Goal: Information Seeking & Learning: Learn about a topic

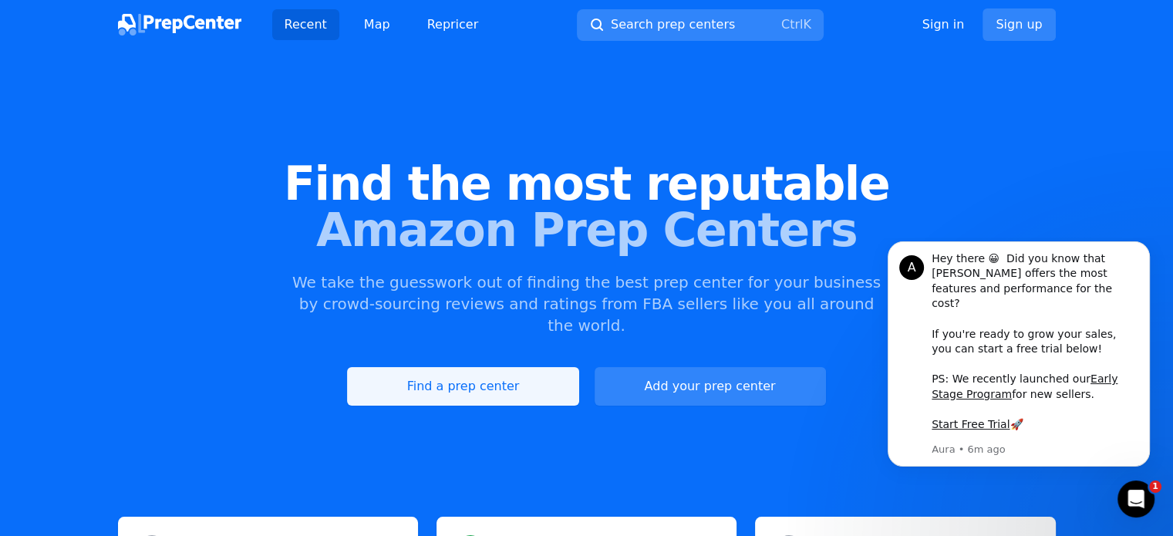
click at [485, 371] on link "Find a prep center" at bounding box center [462, 386] width 231 height 39
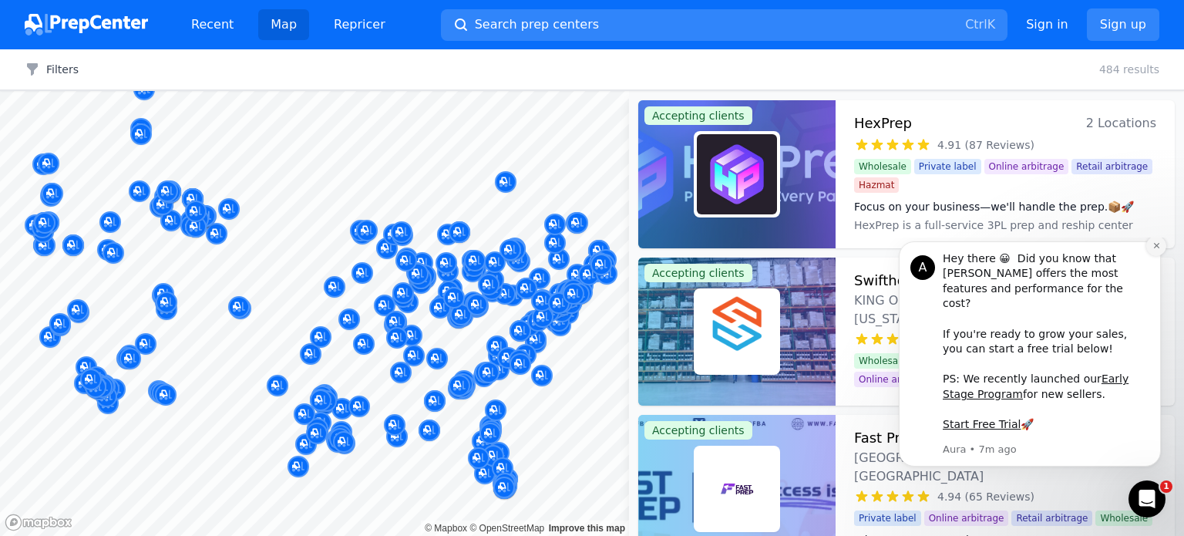
click at [1155, 250] on icon "Dismiss notification" at bounding box center [1157, 245] width 8 height 8
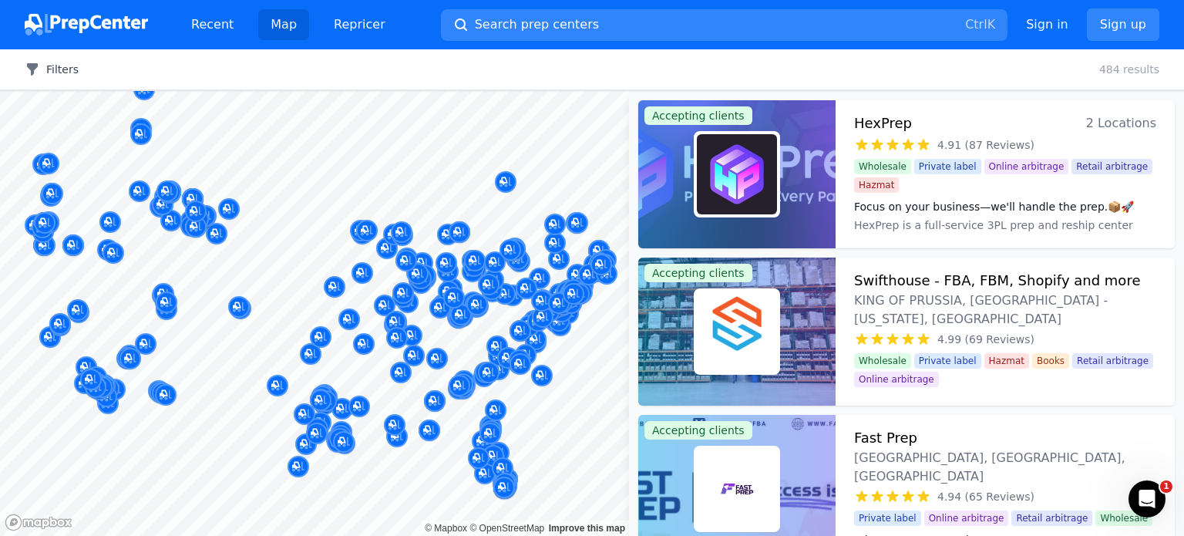
click at [61, 73] on button "Filters" at bounding box center [52, 69] width 54 height 15
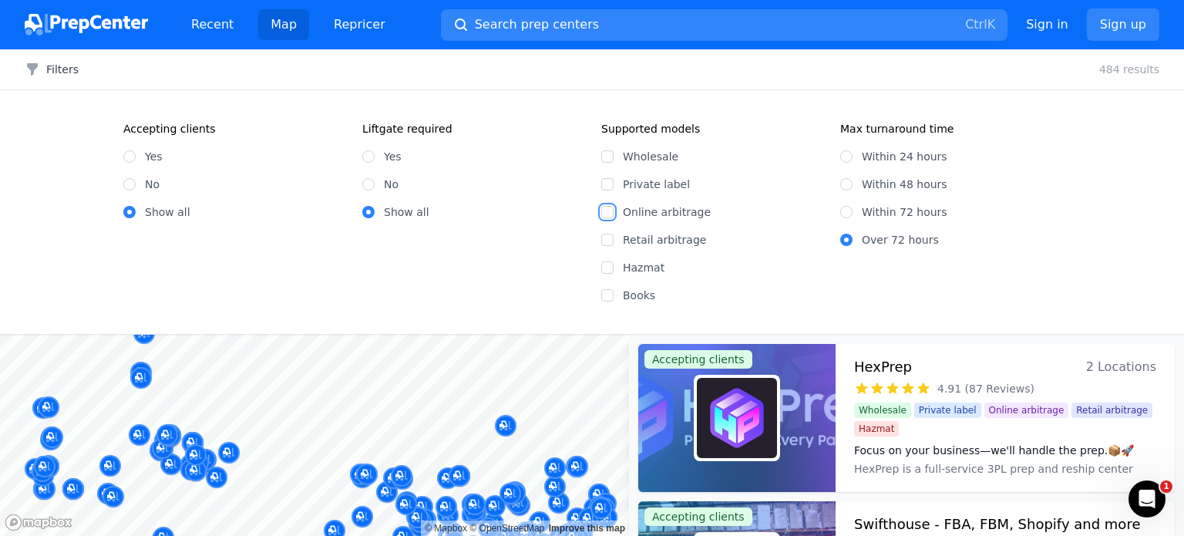
click at [608, 213] on input "Online arbitrage" at bounding box center [607, 212] width 12 height 12
checkbox input "true"
click at [42, 72] on button "1 Filters" at bounding box center [57, 69] width 64 height 15
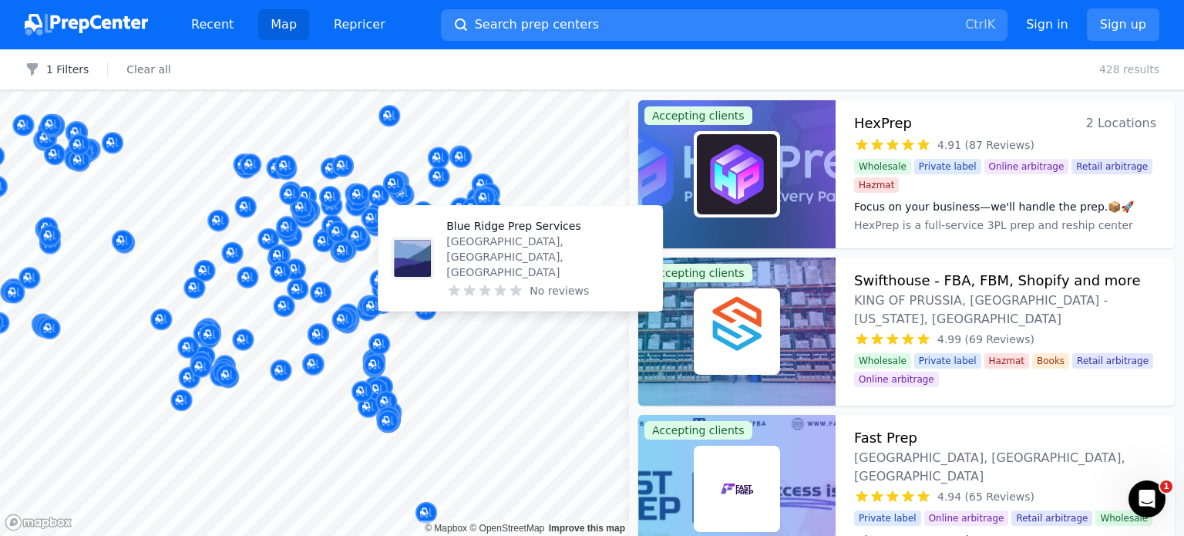
click at [457, 297] on body "Recent Map Repricer Search prep centers Ctrl K Open main menu Sign in Sign up F…" at bounding box center [592, 268] width 1184 height 536
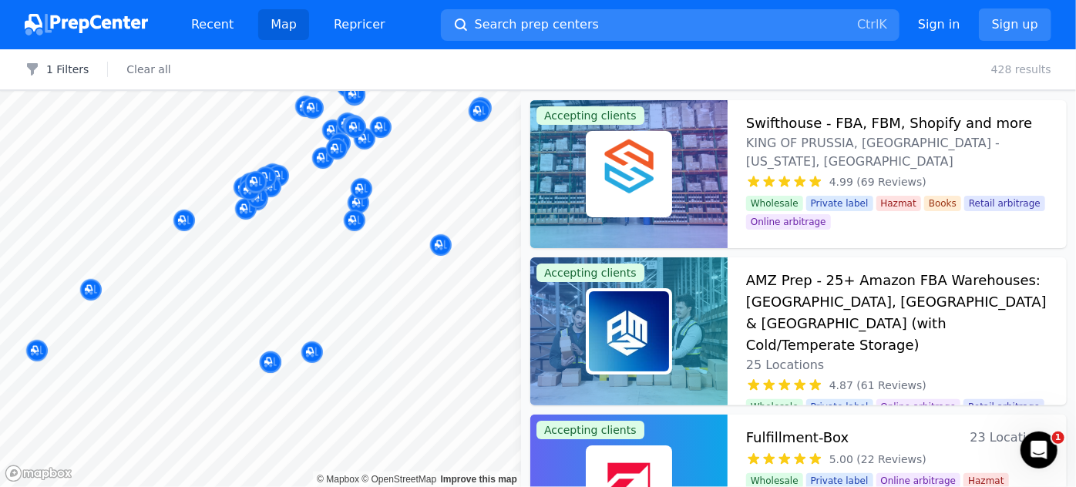
click at [418, 310] on body "Recent Map Repricer Search prep centers Ctrl K Open main menu Sign in Sign up F…" at bounding box center [538, 243] width 1076 height 487
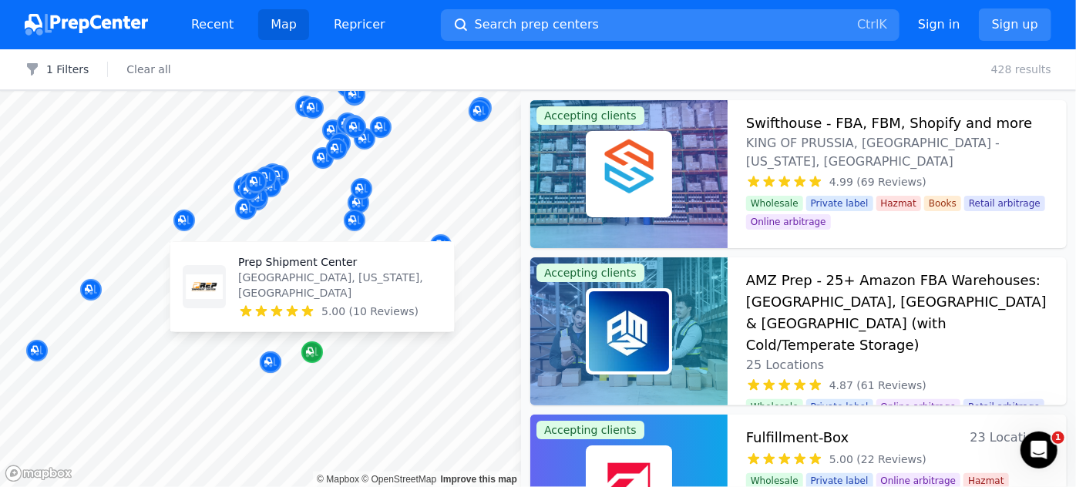
click at [311, 354] on icon "Map marker" at bounding box center [312, 353] width 12 height 10
click at [311, 355] on icon "Map marker" at bounding box center [312, 353] width 12 height 10
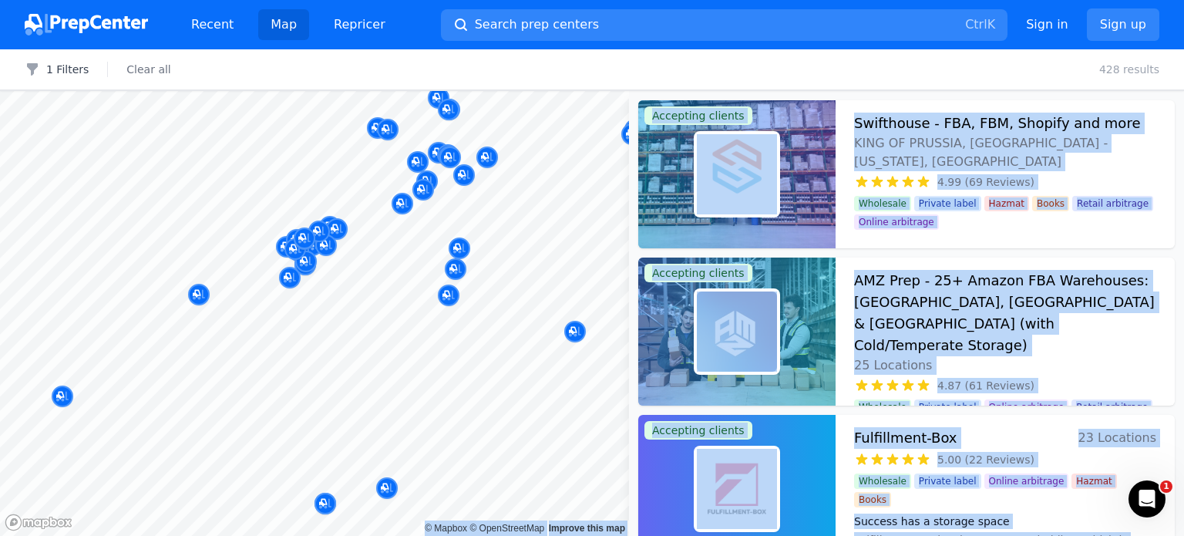
click at [318, 320] on body "Recent Map Repricer Search prep centers Ctrl K Open main menu Sign in Sign up F…" at bounding box center [592, 268] width 1184 height 536
click at [324, 305] on div at bounding box center [321, 302] width 296 height 12
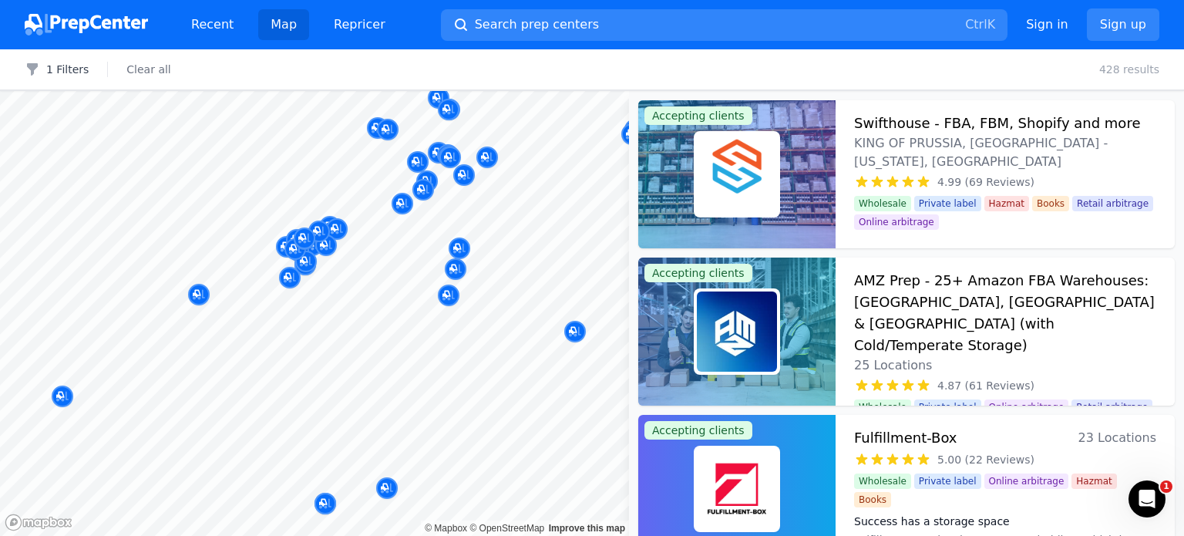
click at [324, 305] on div at bounding box center [321, 302] width 296 height 12
click at [319, 294] on div at bounding box center [427, 292] width 296 height 12
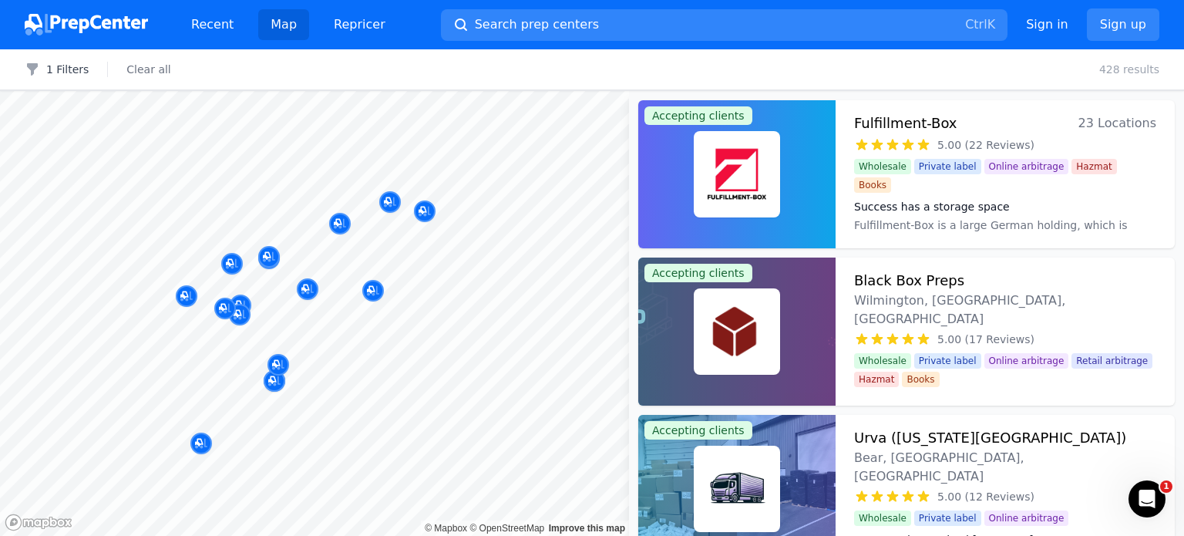
click at [274, 296] on div at bounding box center [321, 302] width 296 height 12
drag, startPoint x: 283, startPoint y: 303, endPoint x: 299, endPoint y: 295, distance: 17.9
click at [299, 295] on body "Recent Map Repricer Search prep centers Ctrl K Open main menu Sign in Sign up F…" at bounding box center [592, 268] width 1184 height 536
click at [304, 260] on div at bounding box center [264, 255] width 296 height 12
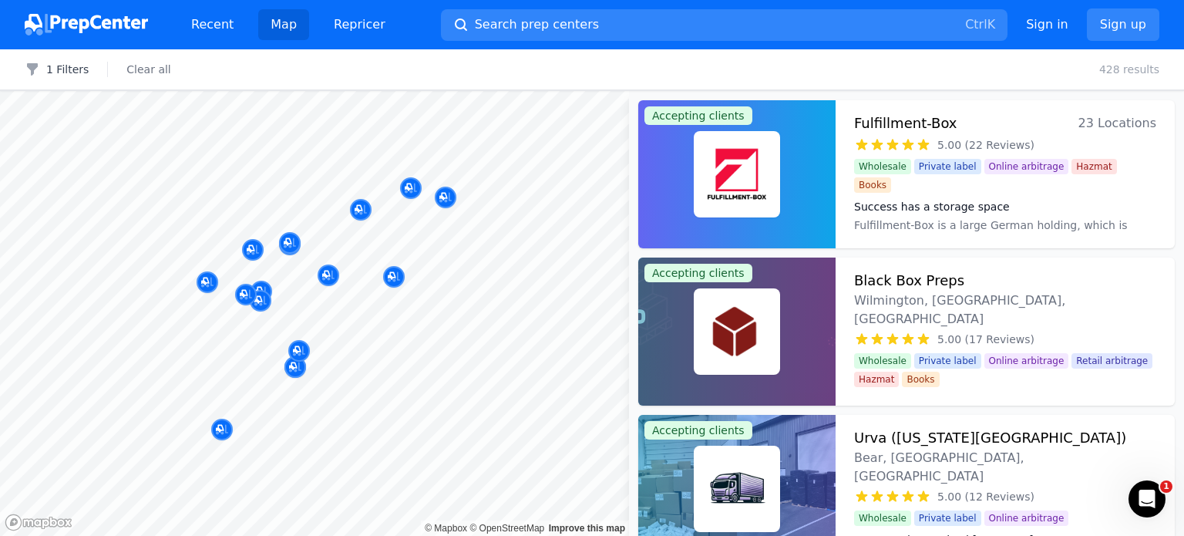
click at [326, 254] on body "Recent Map Repricer Search prep centers Ctrl K Open main menu Sign in Sign up F…" at bounding box center [592, 268] width 1184 height 536
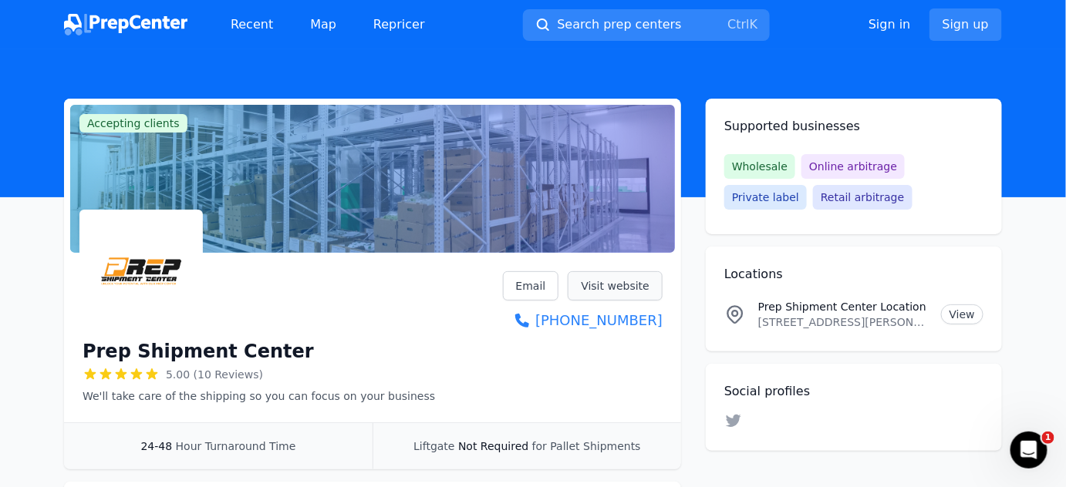
click at [623, 282] on link "Visit website" at bounding box center [614, 285] width 95 height 29
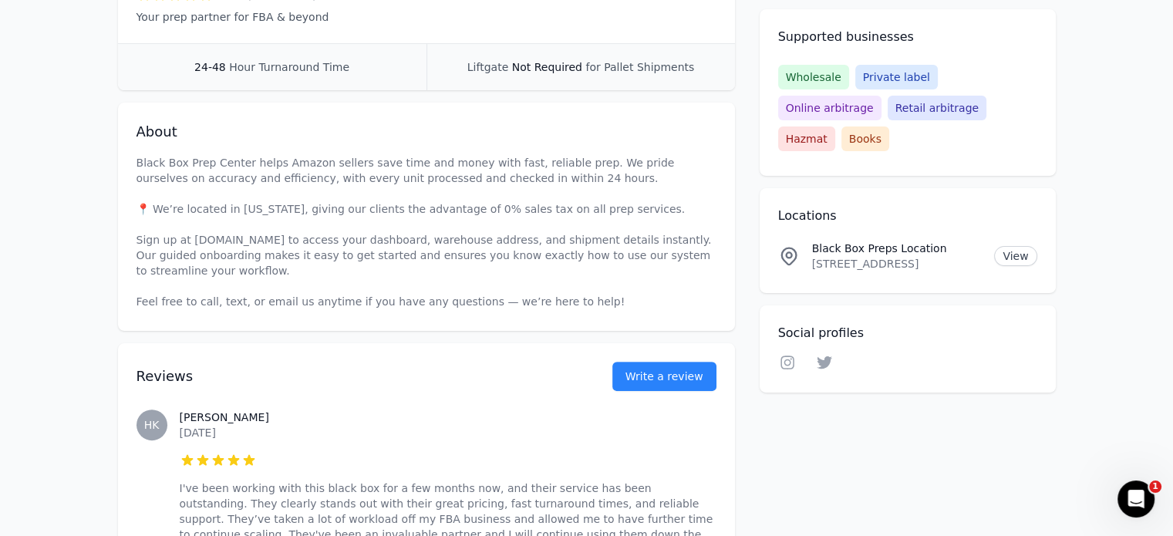
scroll to position [386, 0]
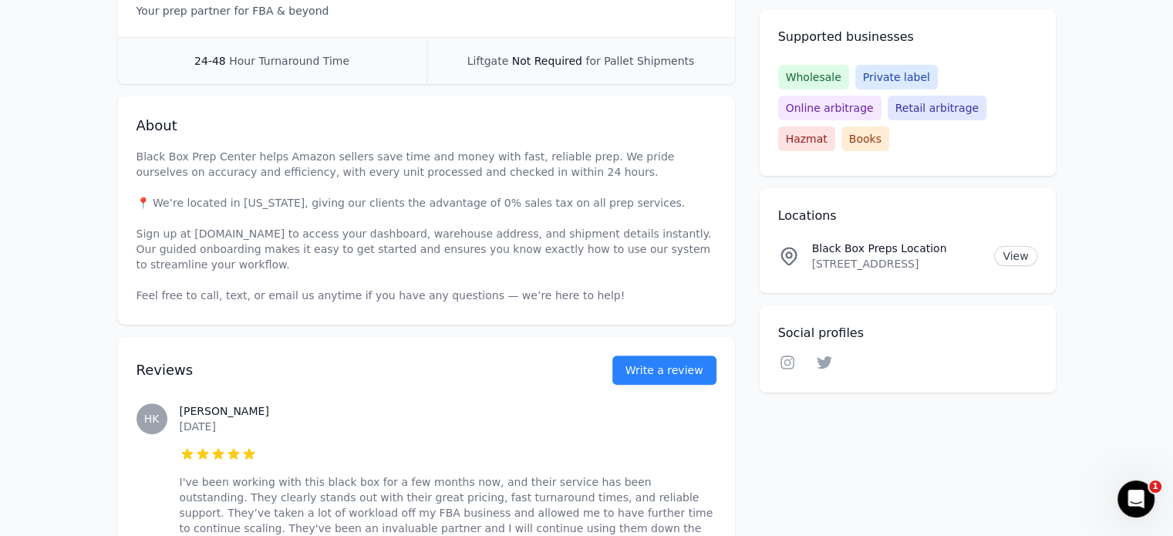
click at [322, 237] on p "Black Box Prep Center helps Amazon sellers save time and money with fast, relia…" at bounding box center [426, 226] width 580 height 154
drag, startPoint x: 322, startPoint y: 237, endPoint x: 222, endPoint y: 230, distance: 100.5
click at [222, 230] on p "Black Box Prep Center helps Amazon sellers save time and money with fast, relia…" at bounding box center [426, 226] width 580 height 154
copy p "ashboard.blackboxpreps.com"
click at [295, 231] on p "Black Box Prep Center helps Amazon sellers save time and money with fast, relia…" at bounding box center [426, 226] width 580 height 154
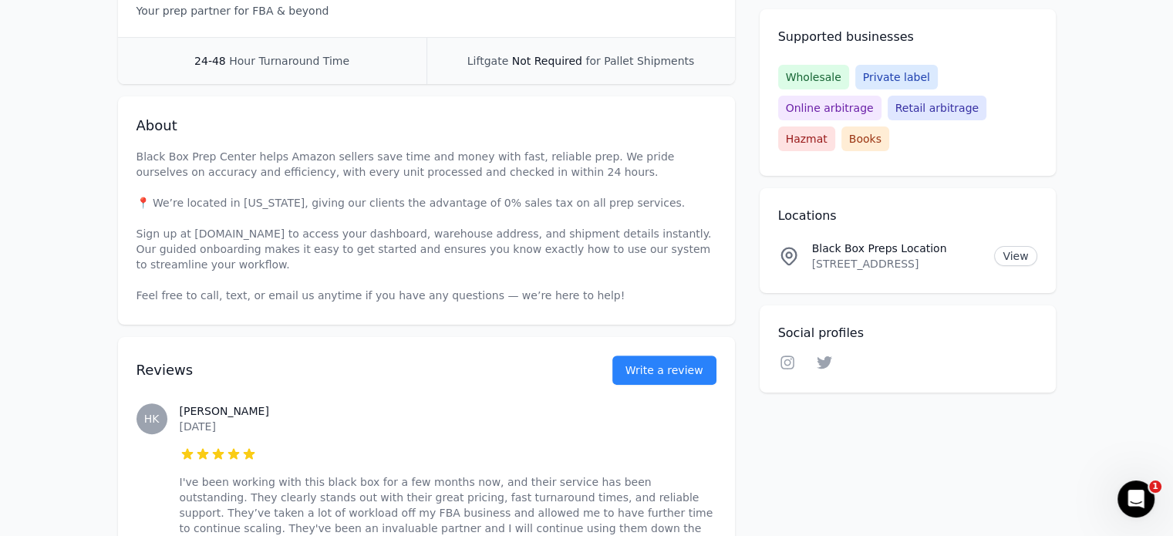
click at [301, 175] on p "Black Box Prep Center helps Amazon sellers save time and money with fast, relia…" at bounding box center [426, 226] width 580 height 154
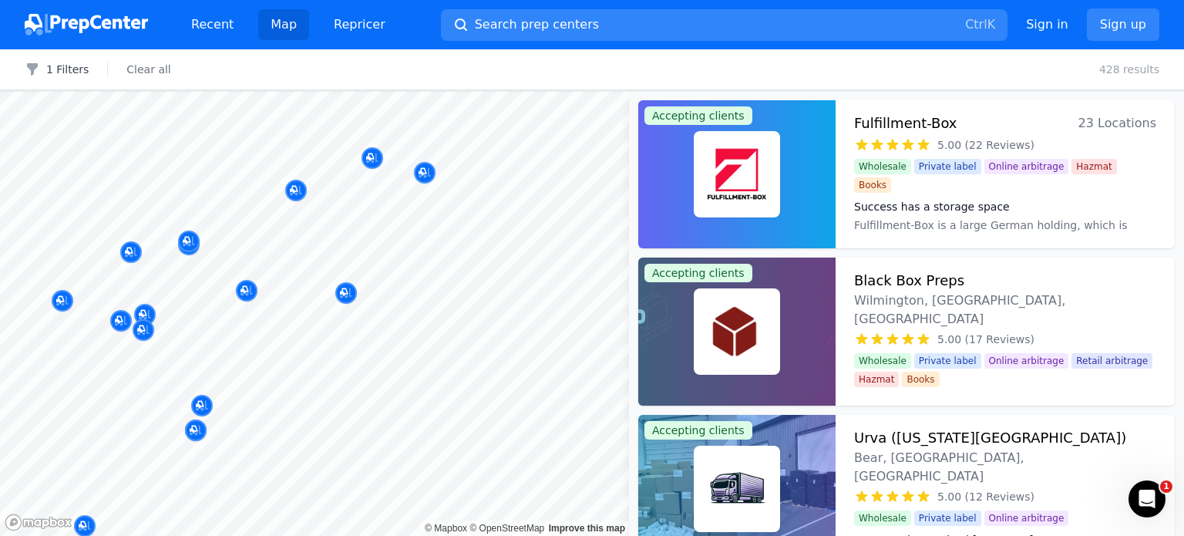
drag, startPoint x: 200, startPoint y: 291, endPoint x: 231, endPoint y: 255, distance: 47.6
click at [231, 255] on body "Recent Map Repricer Search prep centers Ctrl K Open main menu Sign in Sign up F…" at bounding box center [592, 268] width 1184 height 536
click at [220, 256] on div at bounding box center [328, 258] width 296 height 12
click at [189, 273] on div at bounding box center [187, 279] width 296 height 12
click at [189, 263] on div at bounding box center [328, 258] width 296 height 12
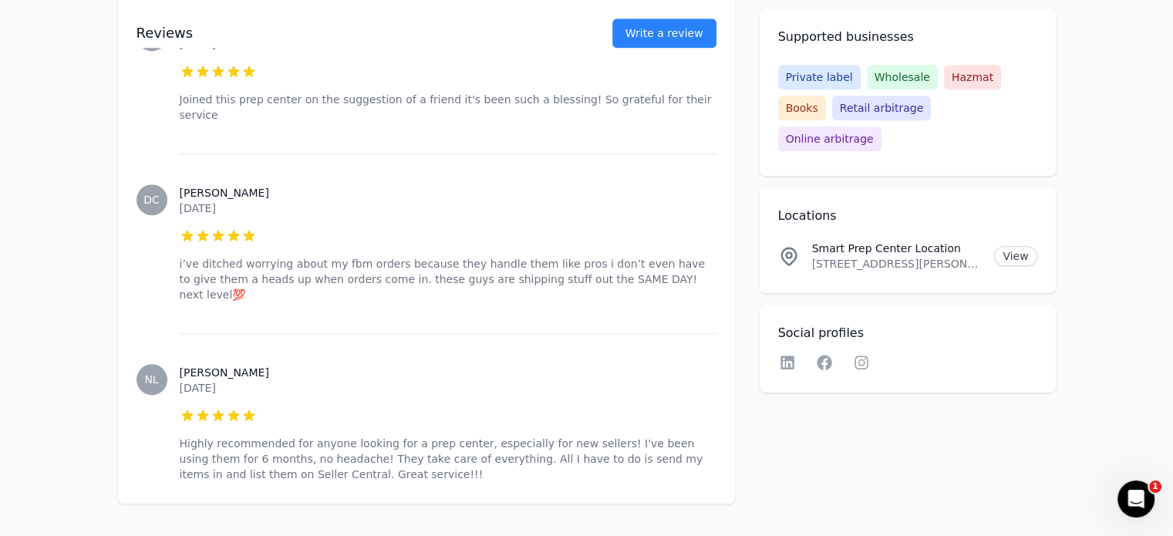
scroll to position [1340, 0]
